Goal: Transaction & Acquisition: Purchase product/service

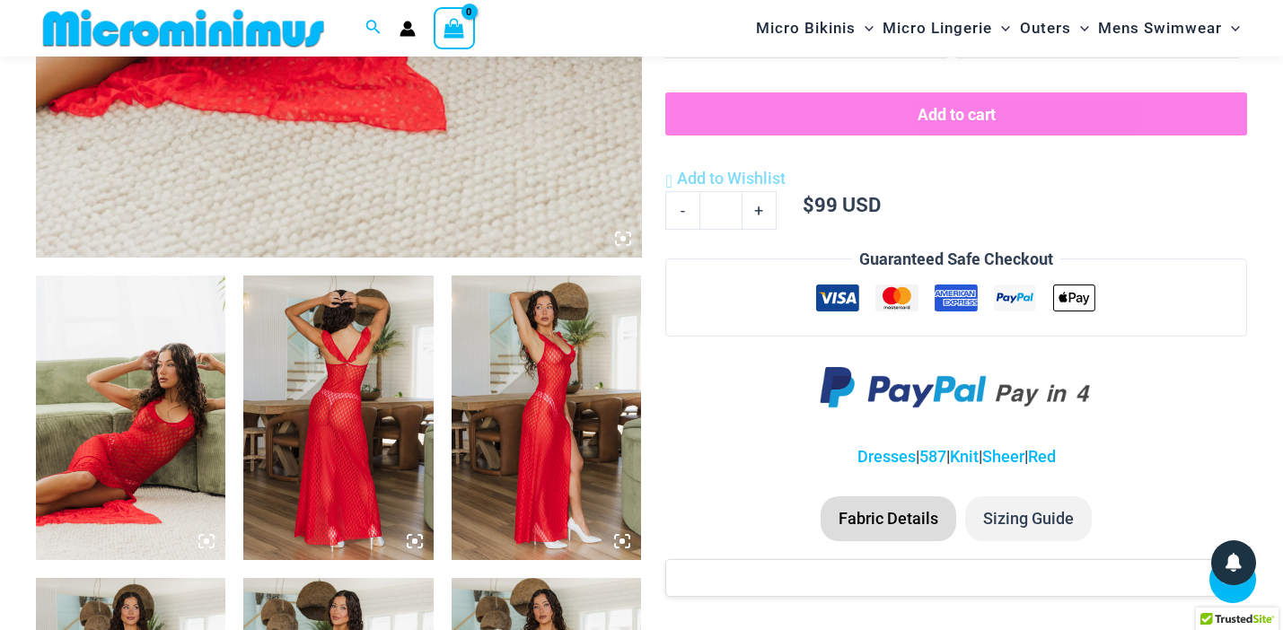
scroll to position [815, 0]
click at [618, 538] on icon at bounding box center [622, 541] width 16 height 16
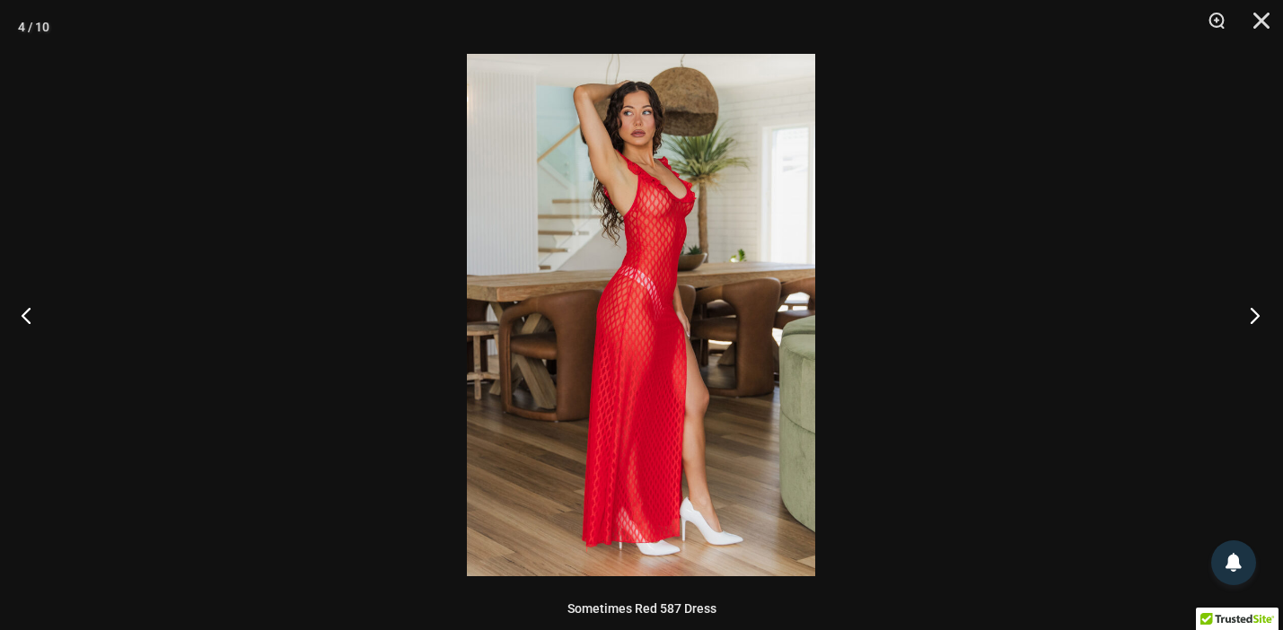
click at [1257, 322] on button "Next" at bounding box center [1249, 315] width 67 height 90
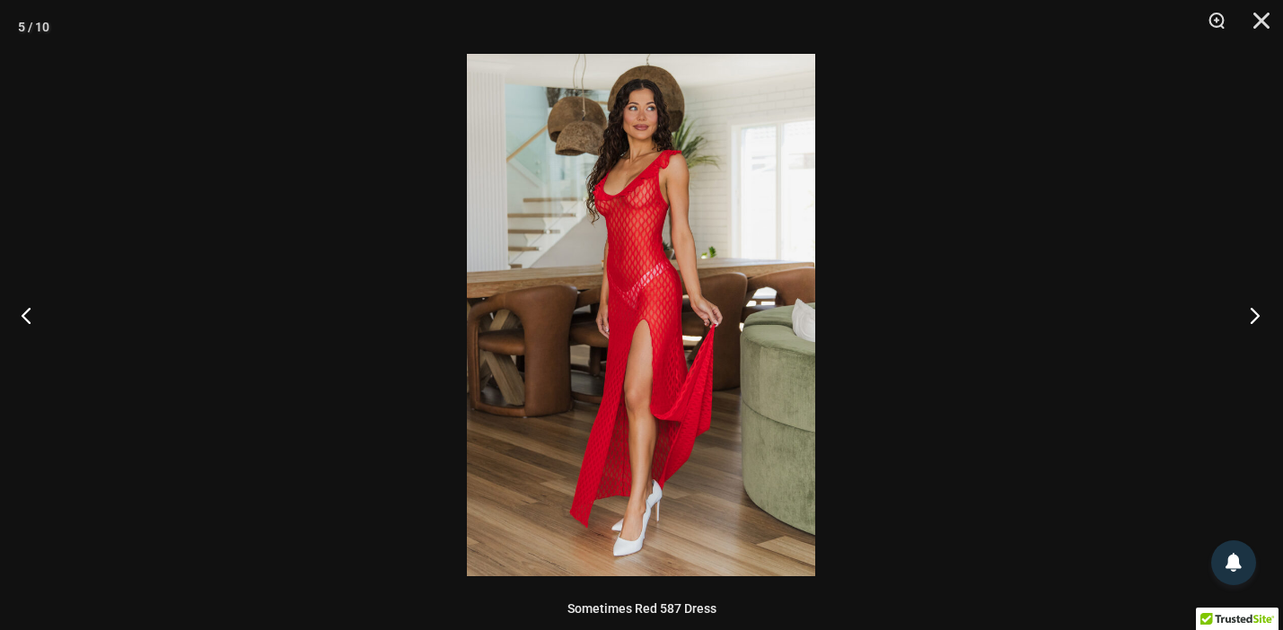
click at [1257, 322] on button "Next" at bounding box center [1249, 315] width 67 height 90
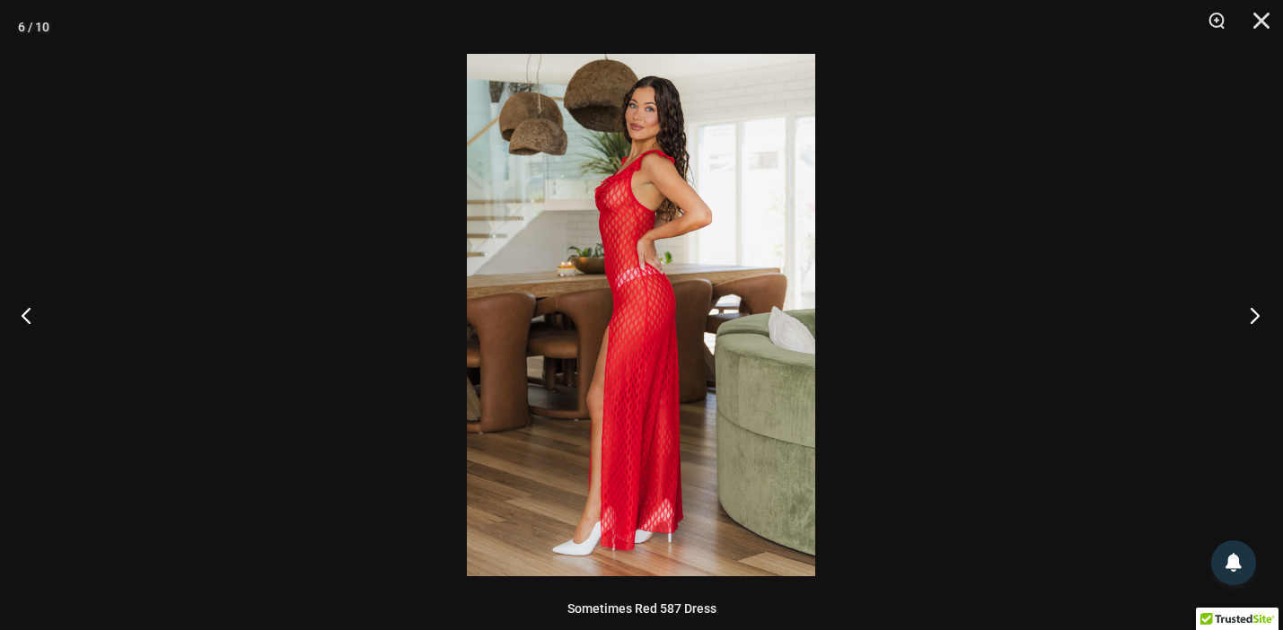
click at [1257, 322] on button "Next" at bounding box center [1249, 315] width 67 height 90
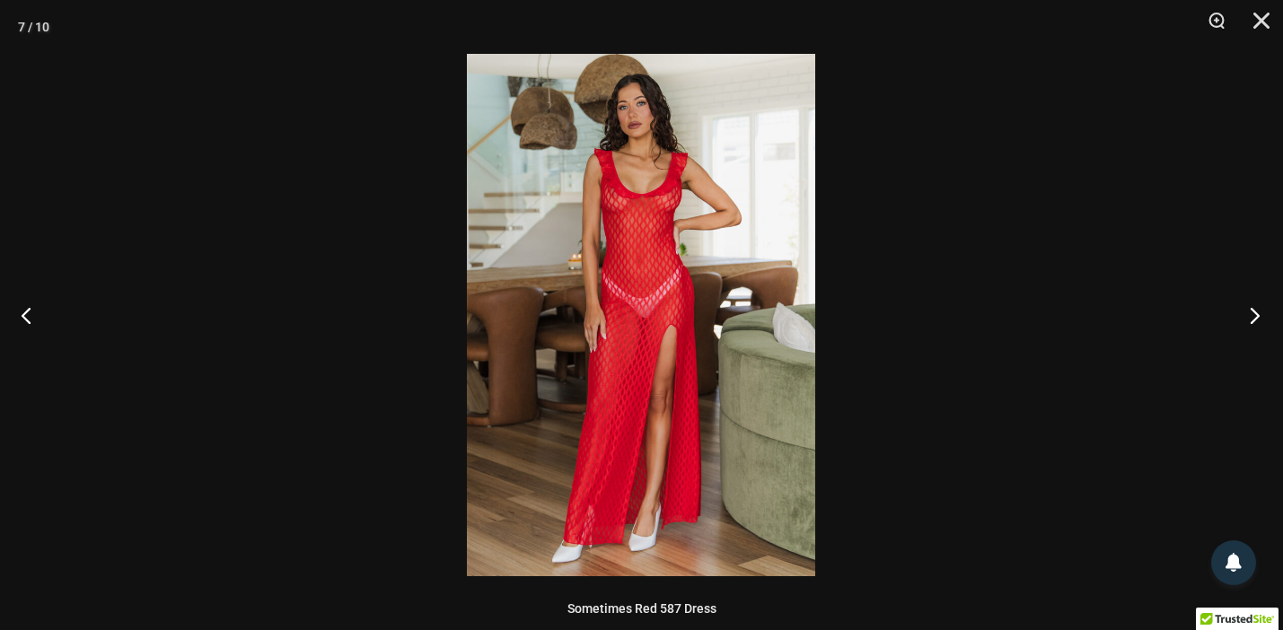
click at [1257, 322] on button "Next" at bounding box center [1249, 315] width 67 height 90
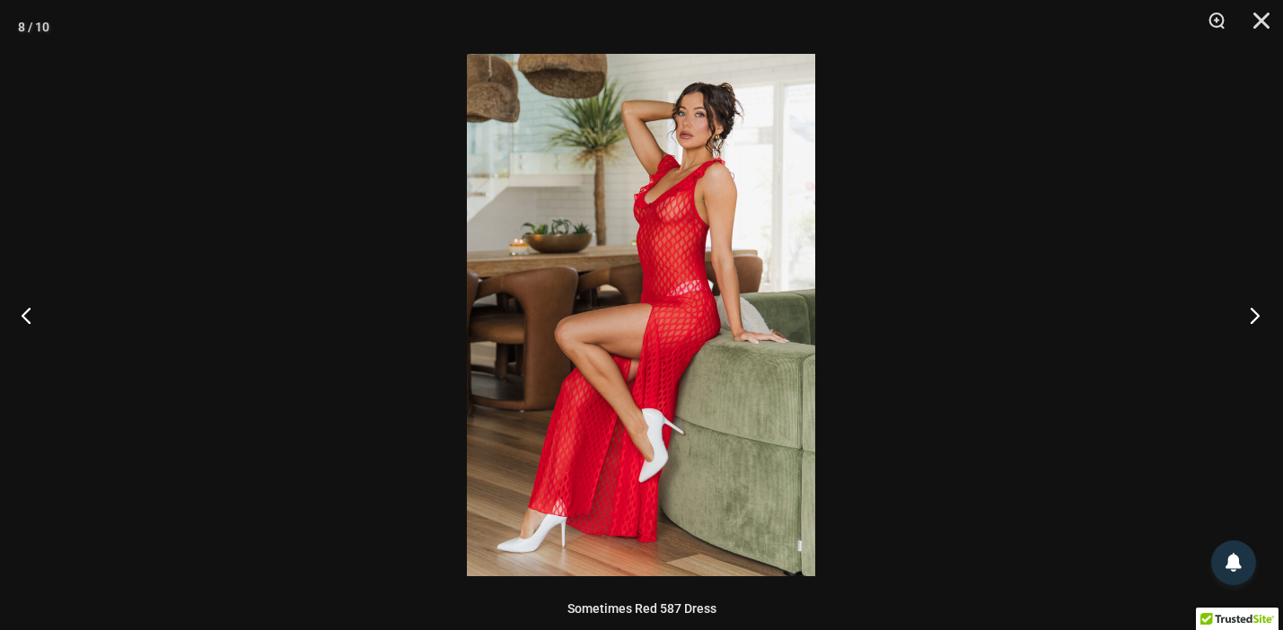
click at [1257, 322] on button "Next" at bounding box center [1249, 315] width 67 height 90
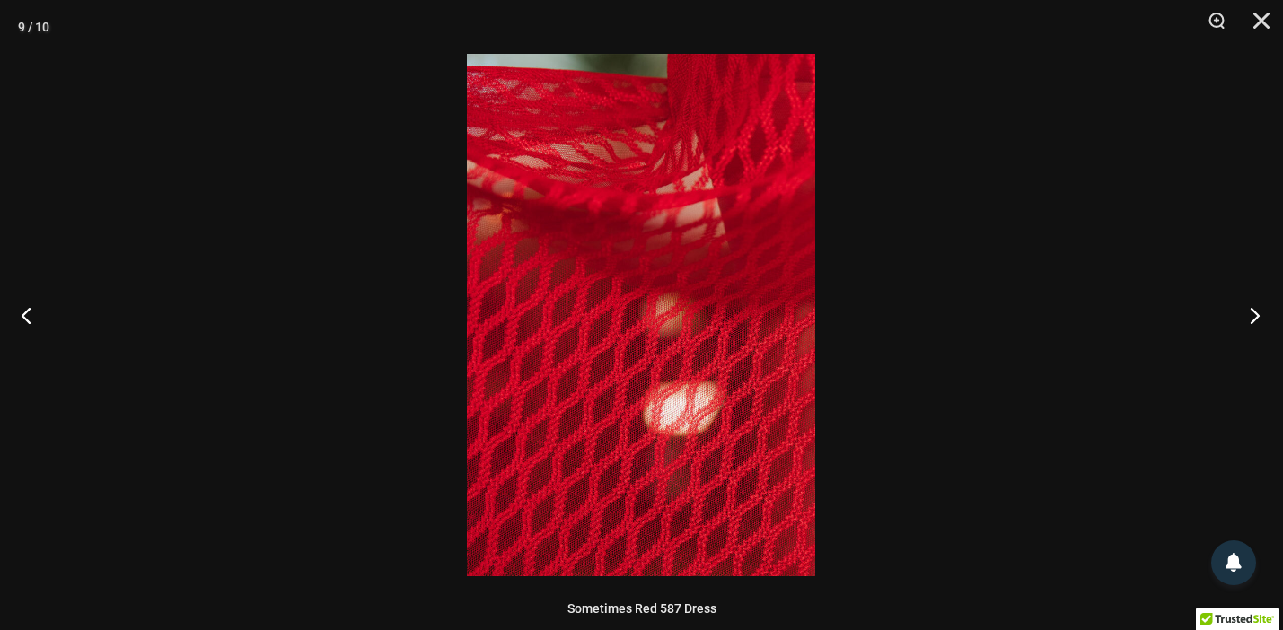
click at [1257, 322] on button "Next" at bounding box center [1249, 315] width 67 height 90
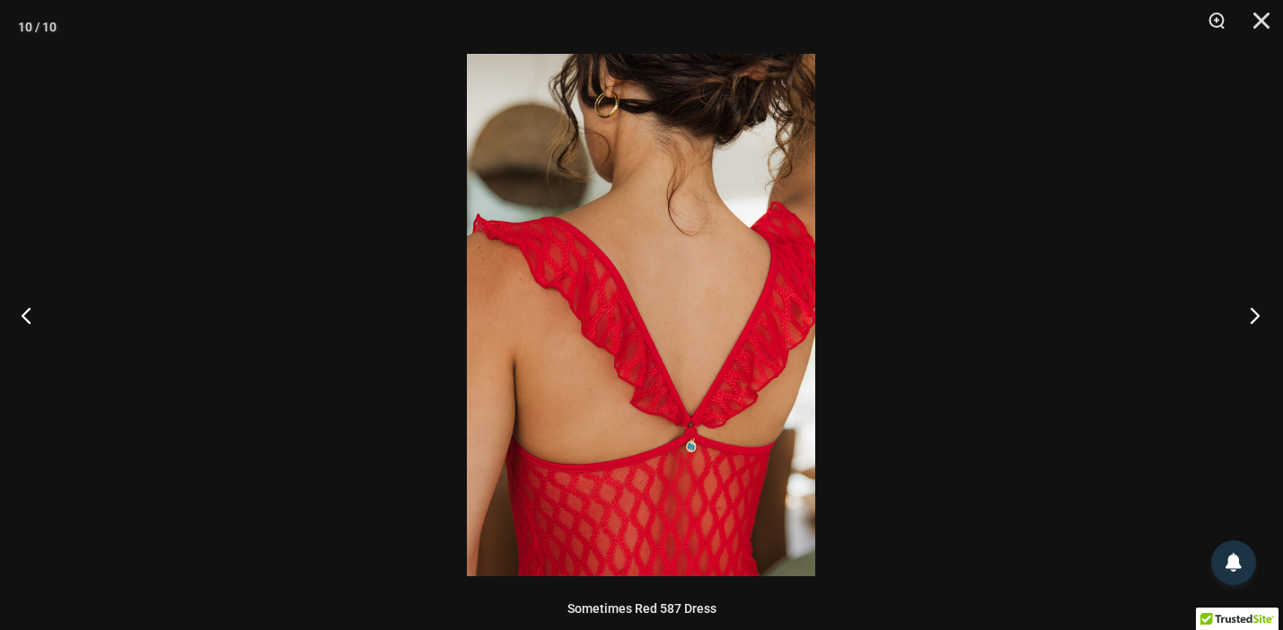
click at [1257, 322] on button "Next" at bounding box center [1249, 315] width 67 height 90
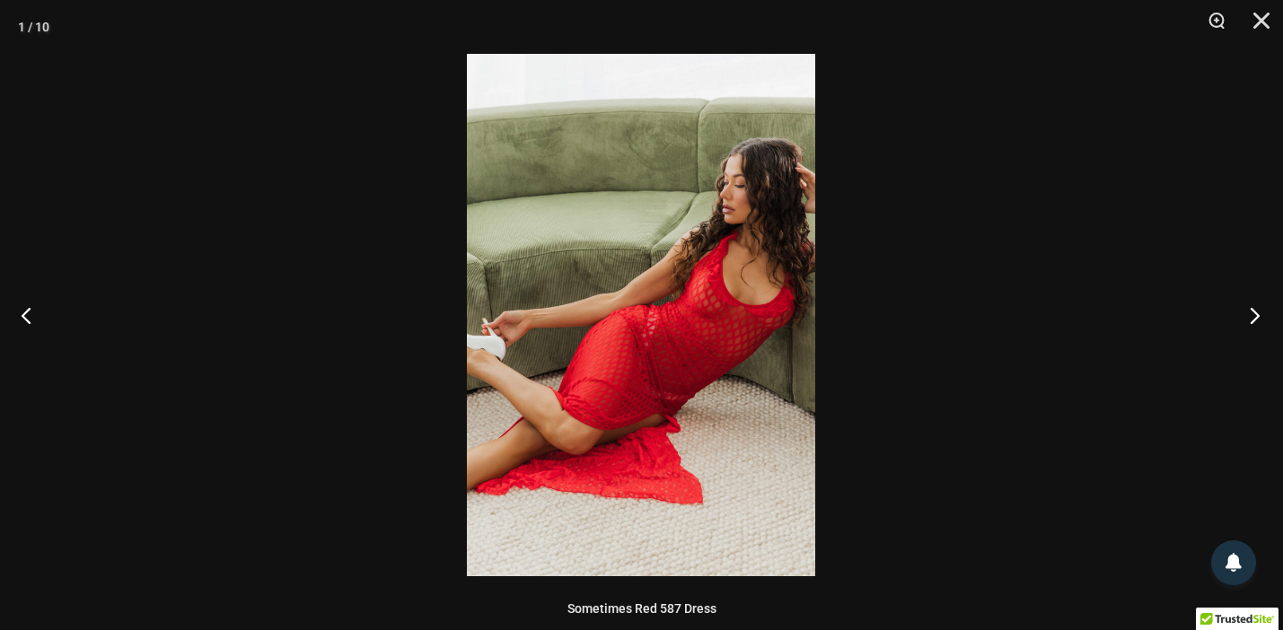
click at [1257, 322] on button "Next" at bounding box center [1249, 315] width 67 height 90
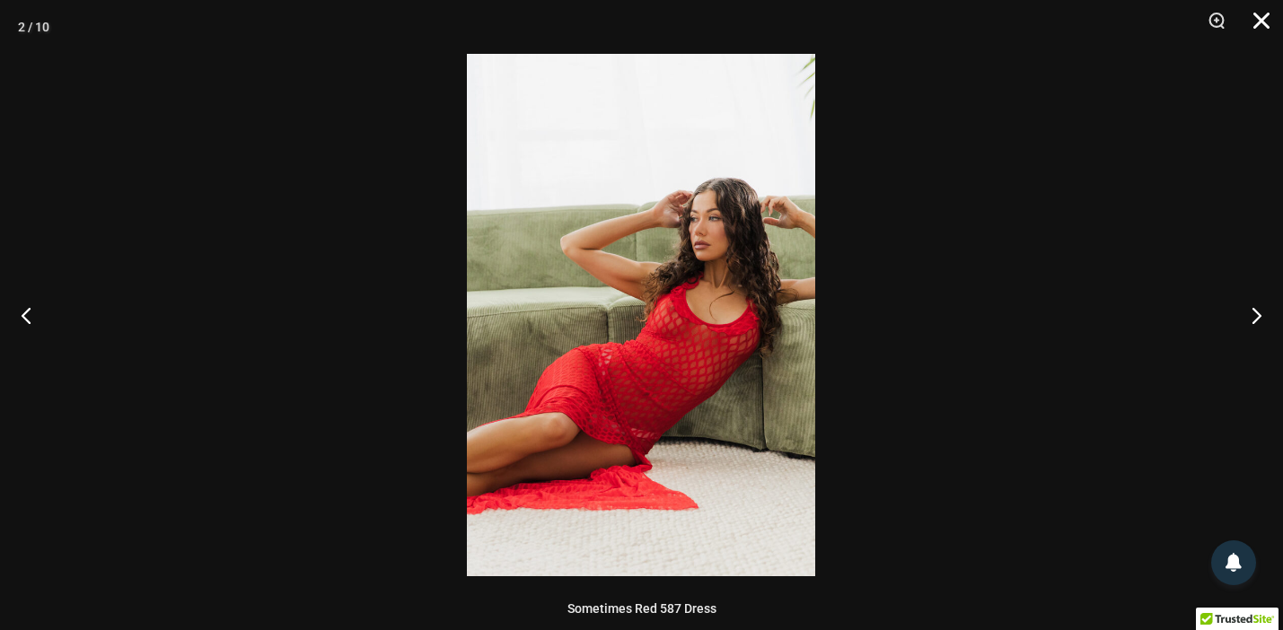
click at [1268, 22] on button "Close" at bounding box center [1255, 27] width 45 height 54
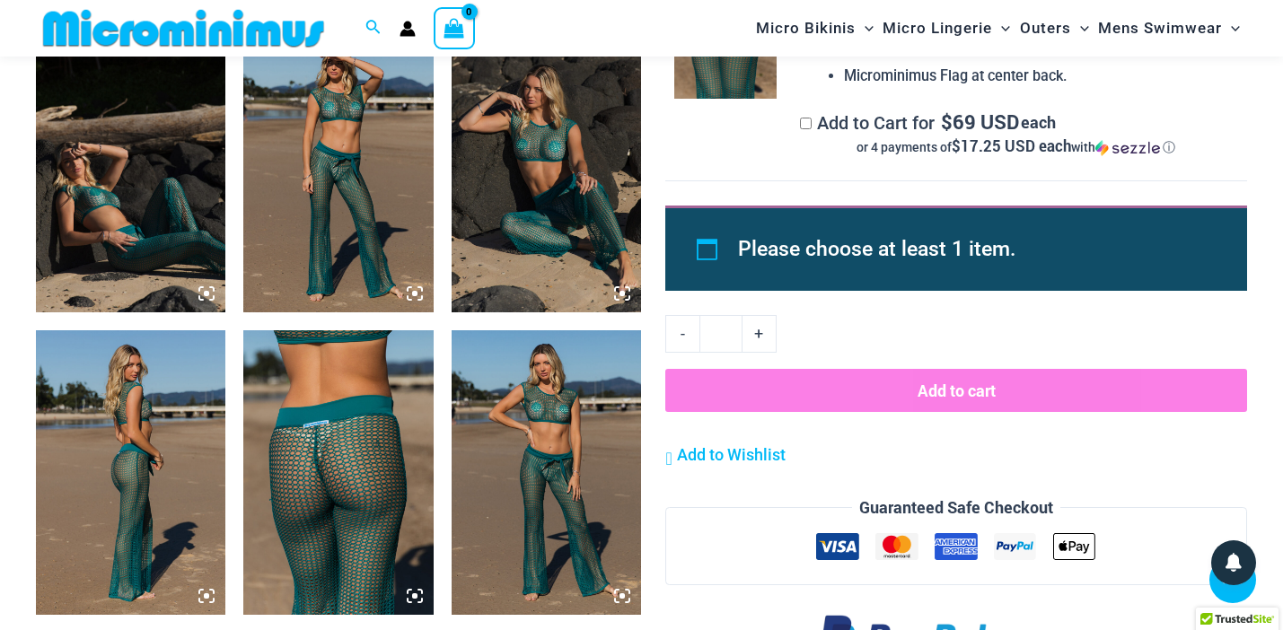
scroll to position [1365, 0]
